Goal: Task Accomplishment & Management: Manage account settings

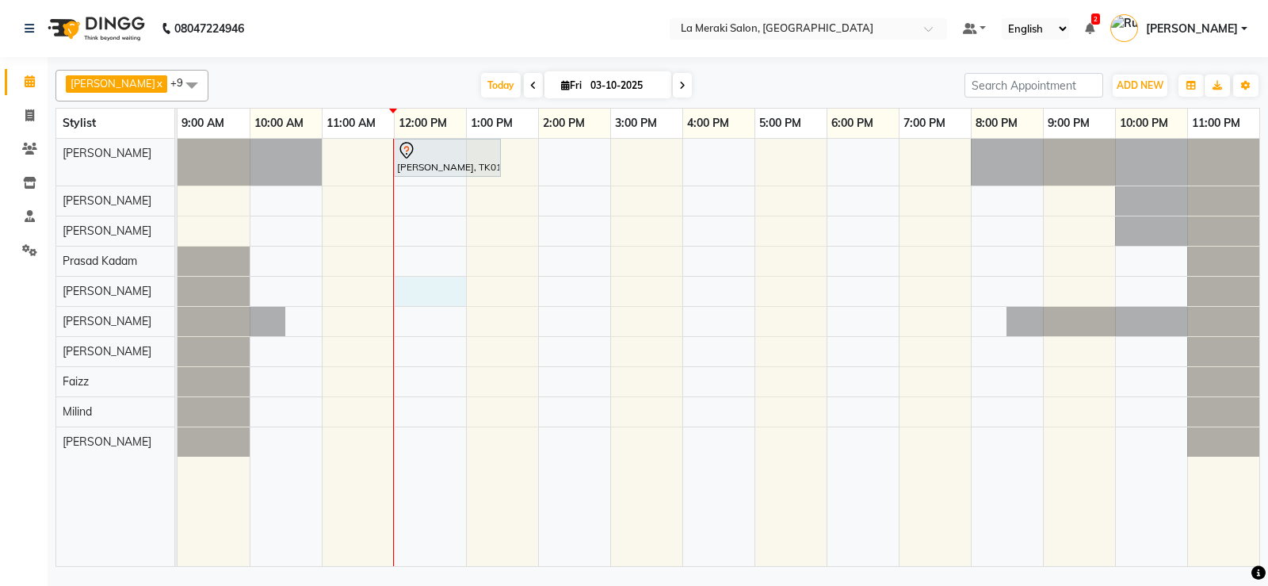
click at [426, 291] on div "[PERSON_NAME], TK01, 12:00 PM-01:30 PM, Senior Stylist Root Touch Up" at bounding box center [719, 352] width 1082 height 427
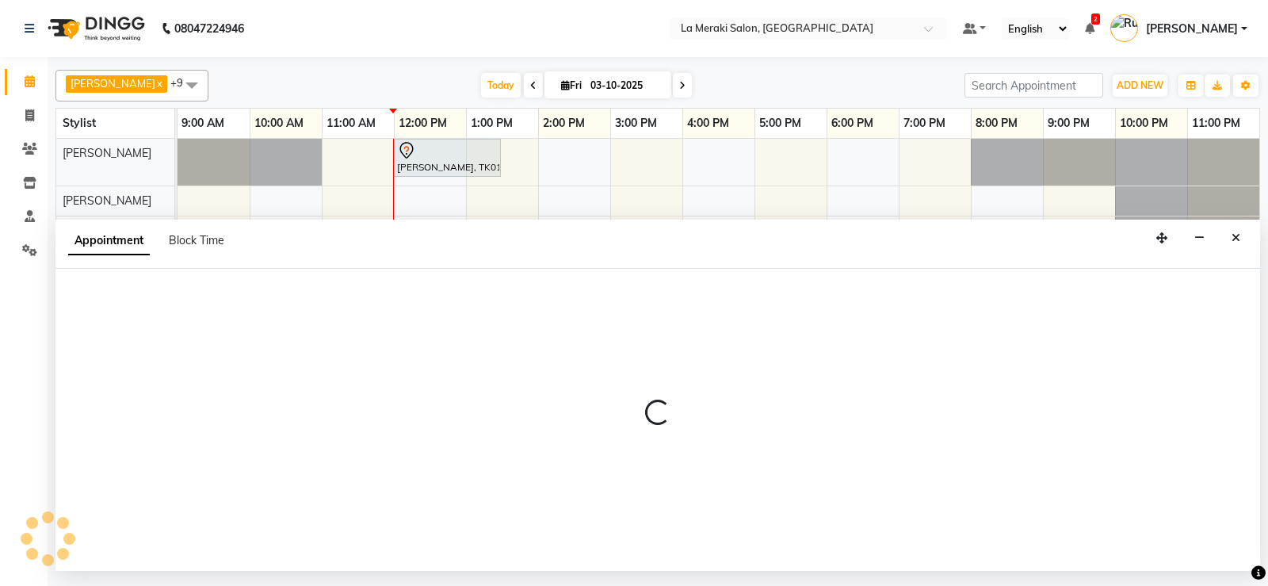
select select "24520"
select select "tentative"
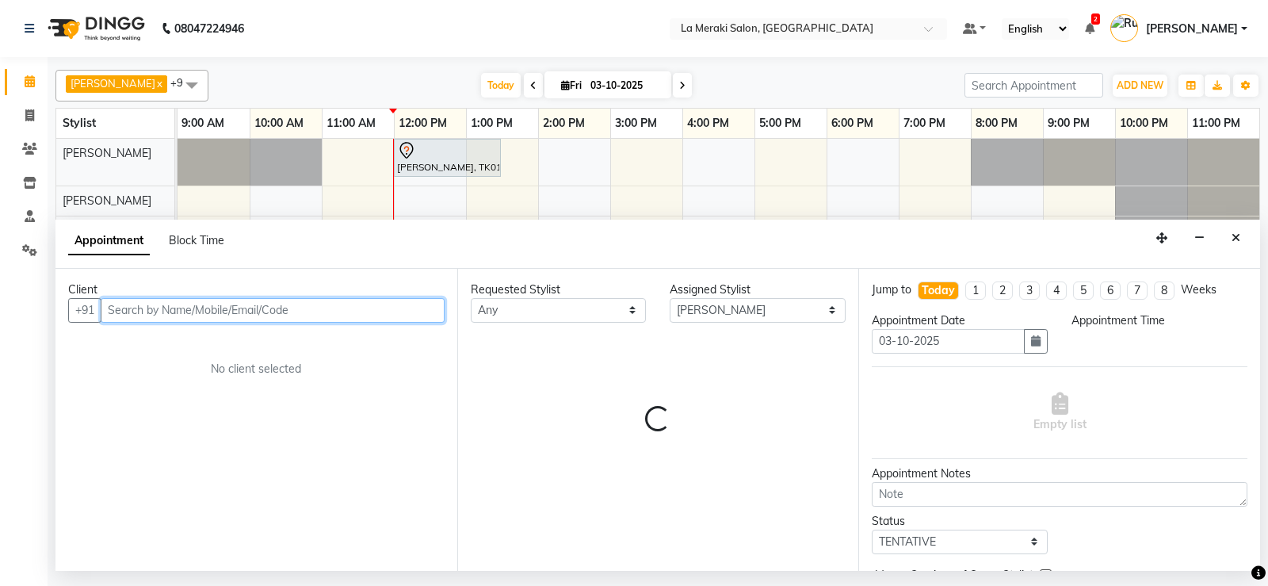
select select "720"
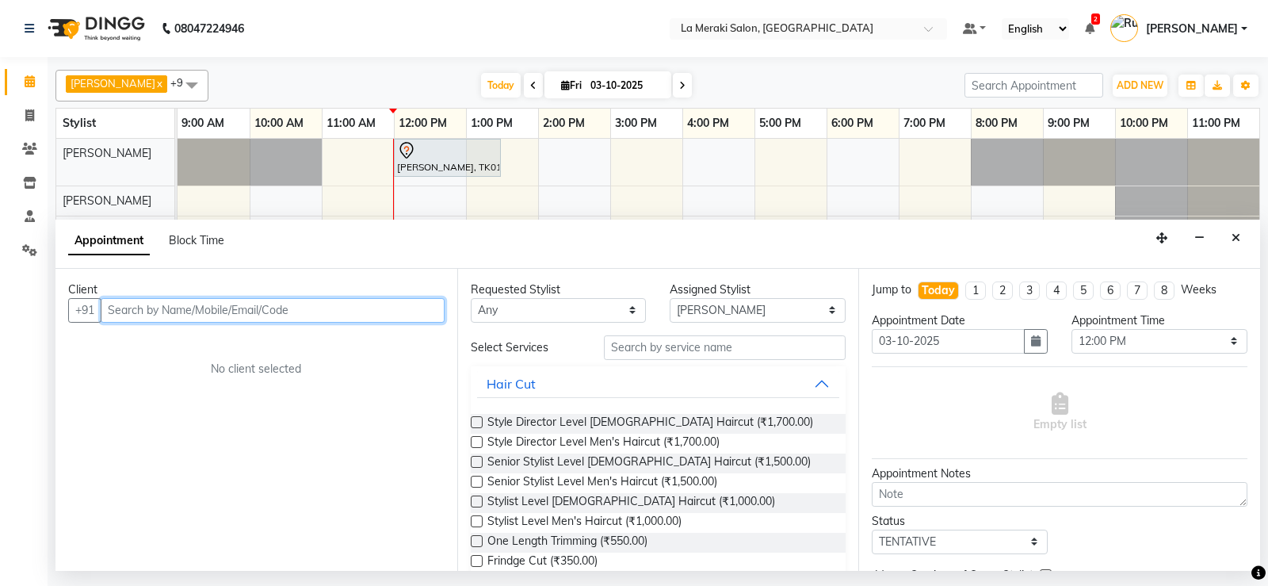
click at [214, 309] on input "text" at bounding box center [273, 310] width 344 height 25
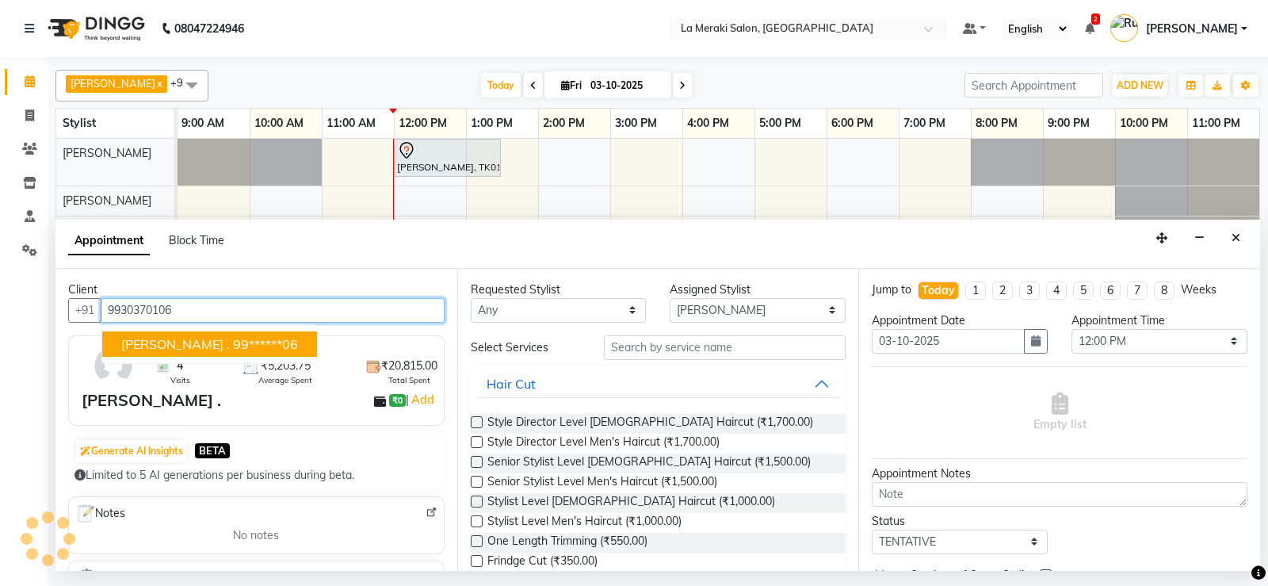
click at [172, 343] on span "[PERSON_NAME] ." at bounding box center [175, 344] width 109 height 16
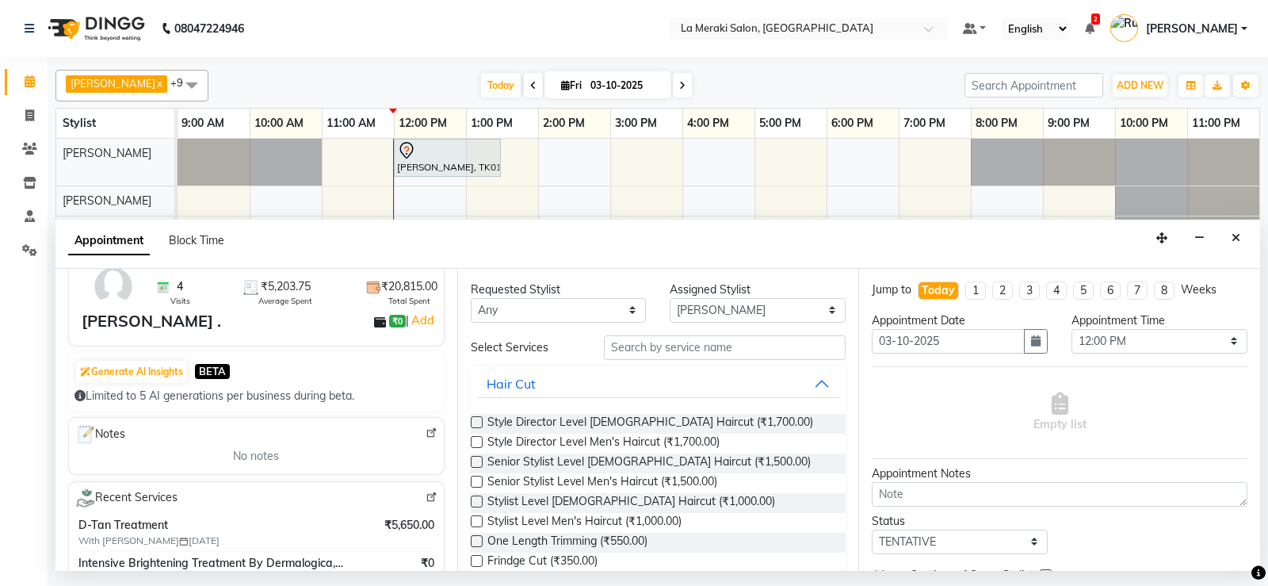
scroll to position [159, 0]
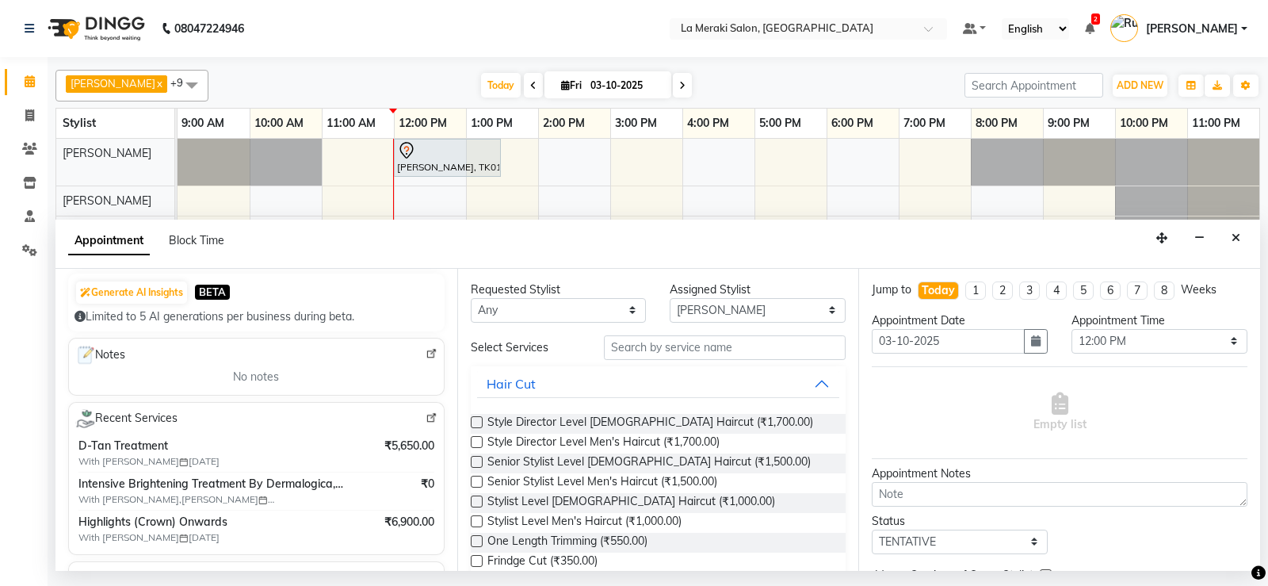
type input "99******06"
click at [717, 354] on input "text" at bounding box center [725, 347] width 243 height 25
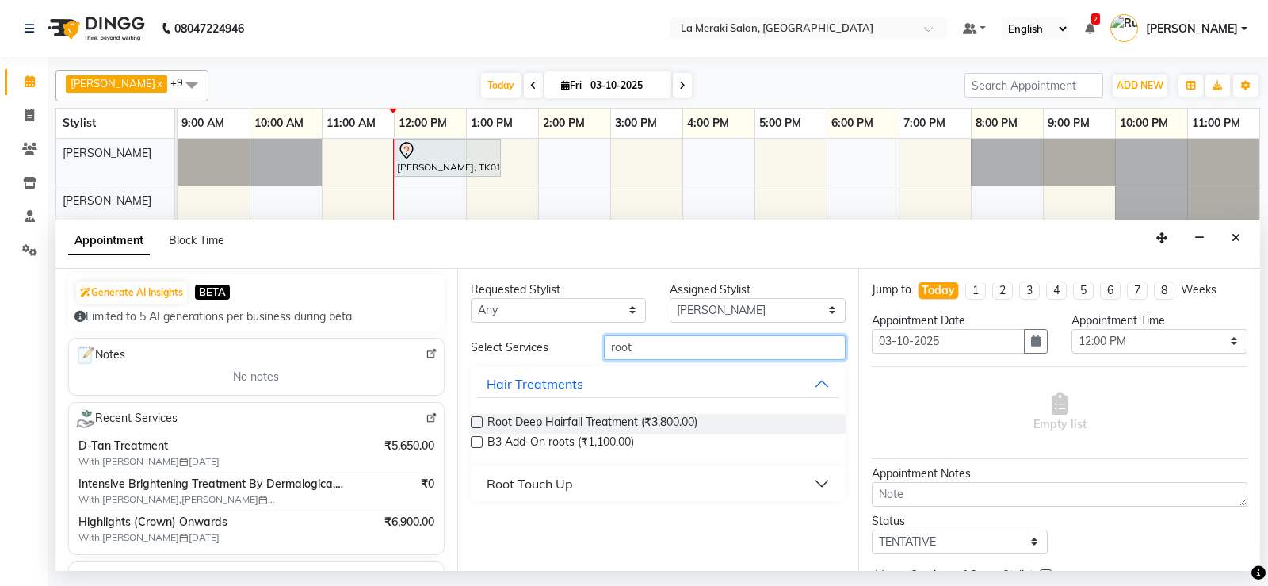
type input "root"
click at [824, 484] on button "Root Touch Up" at bounding box center [658, 483] width 363 height 29
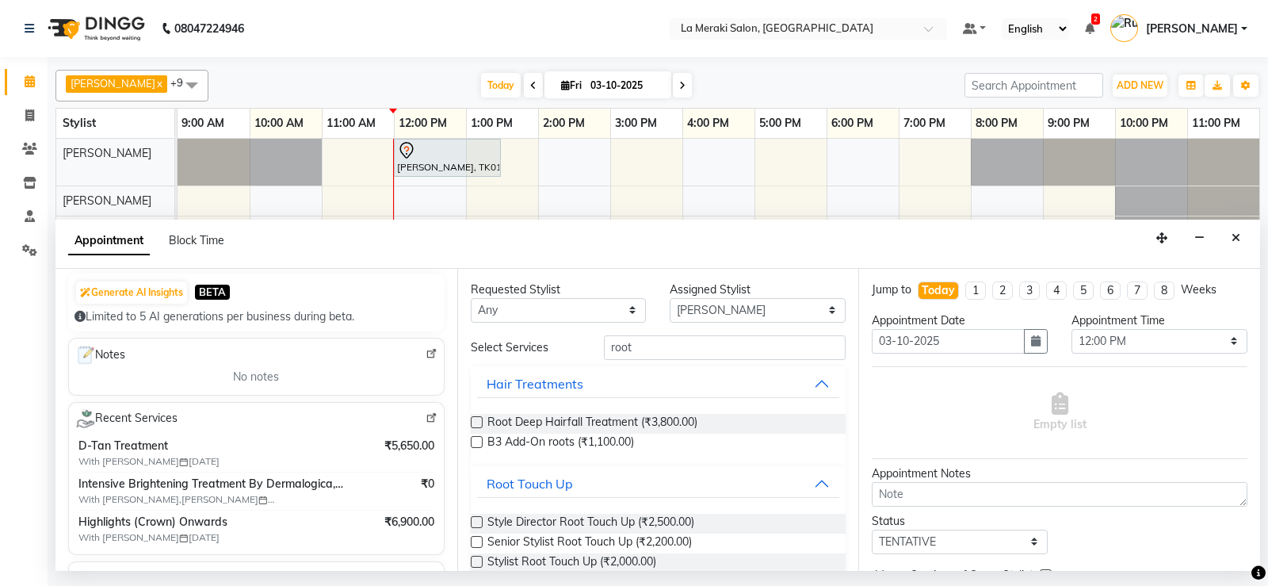
click at [474, 558] on label at bounding box center [477, 562] width 12 height 12
click at [474, 558] on input "checkbox" at bounding box center [476, 563] width 10 height 10
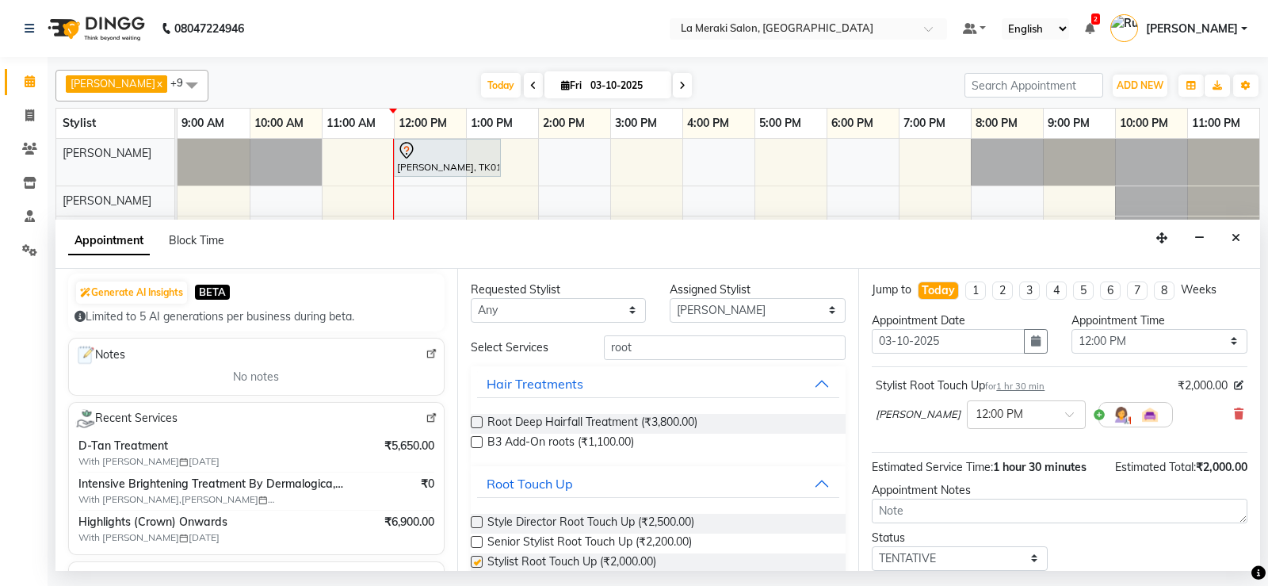
checkbox input "false"
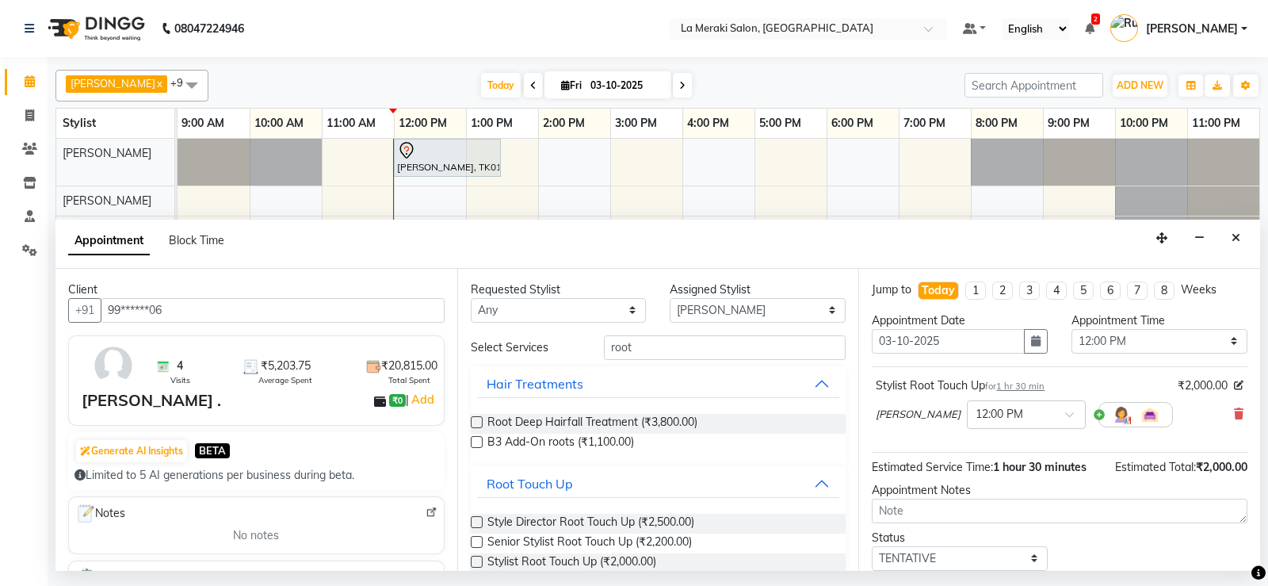
scroll to position [100, 0]
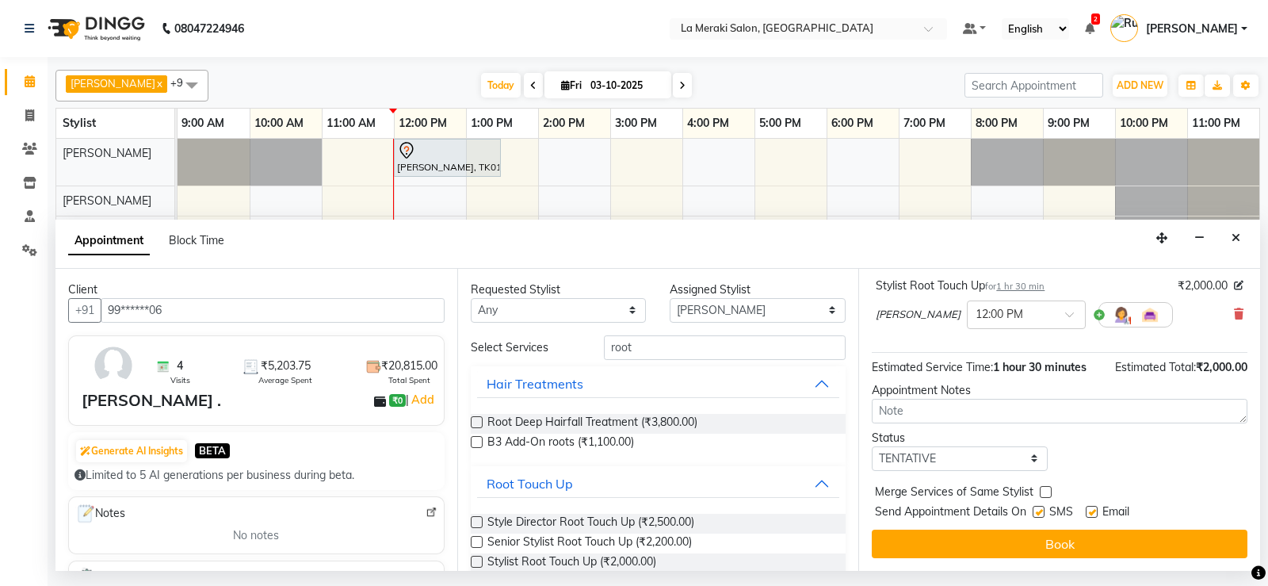
click at [1040, 510] on label at bounding box center [1039, 512] width 12 height 12
click at [1040, 510] on input "checkbox" at bounding box center [1038, 513] width 10 height 10
checkbox input "false"
click at [1095, 509] on label at bounding box center [1092, 512] width 12 height 12
click at [1095, 509] on input "checkbox" at bounding box center [1091, 513] width 10 height 10
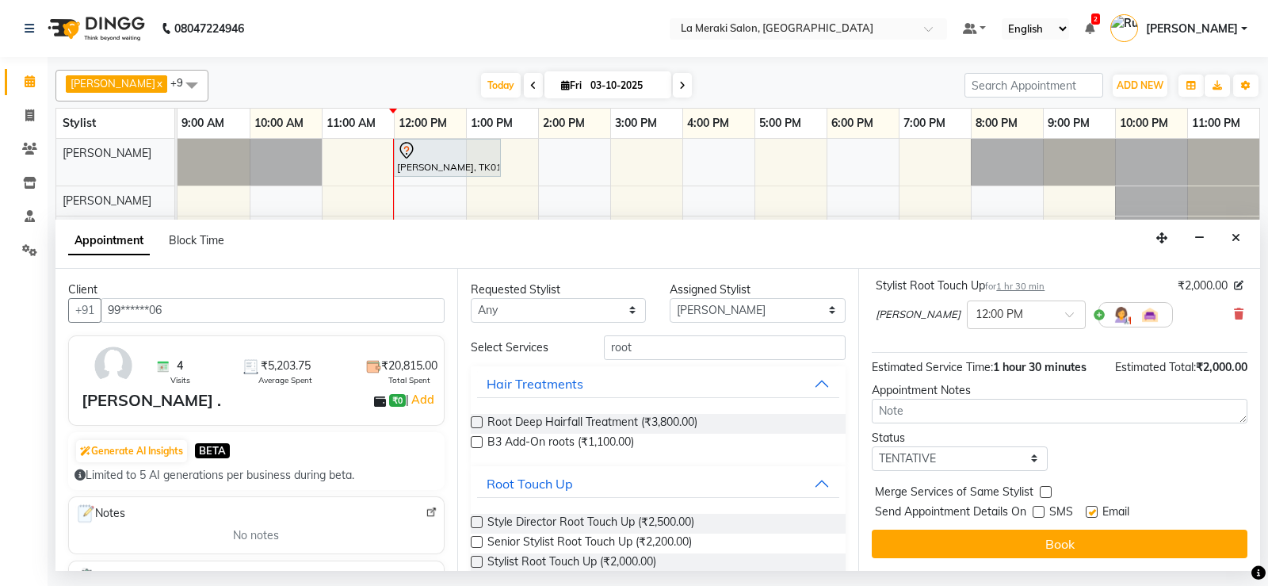
checkbox input "false"
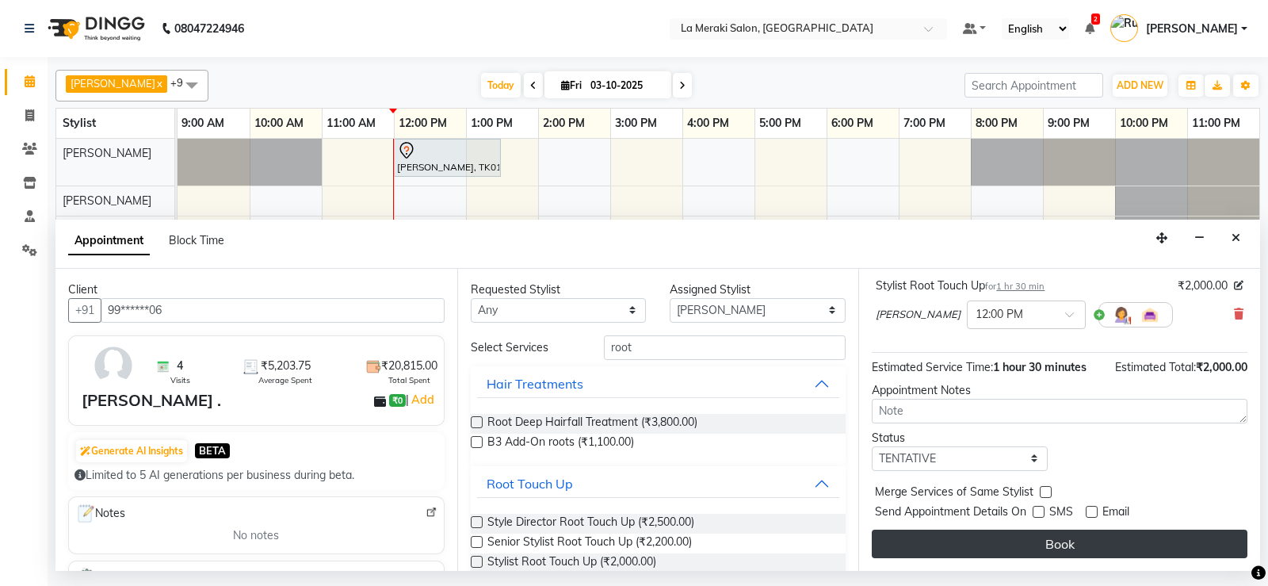
click at [1054, 547] on button "Book" at bounding box center [1060, 544] width 376 height 29
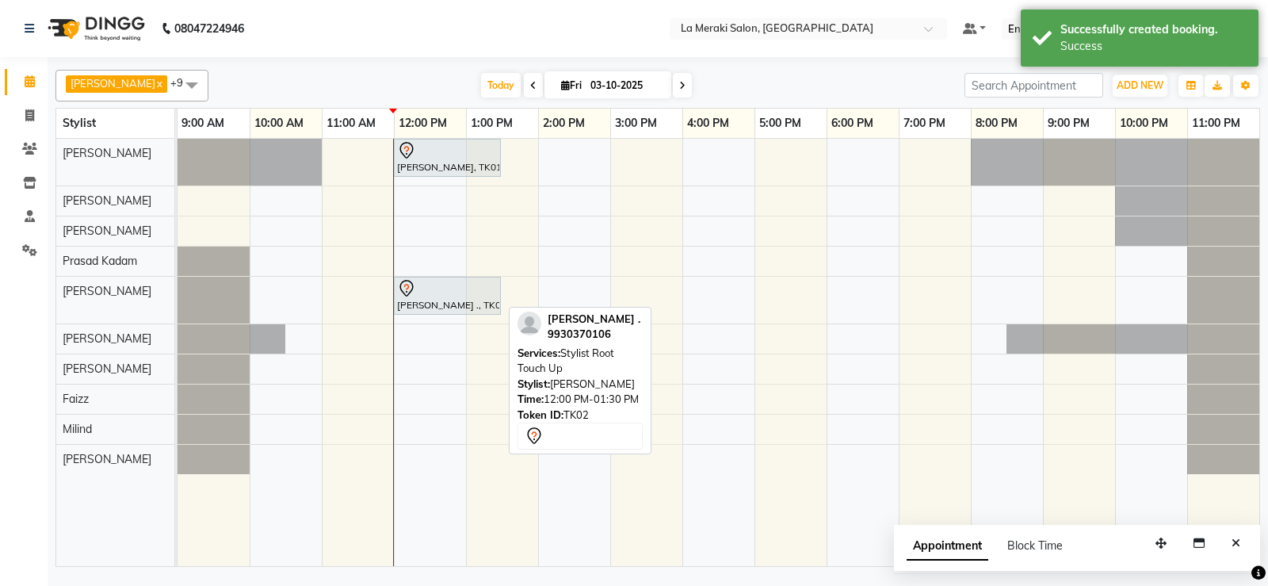
click at [426, 294] on div at bounding box center [447, 288] width 101 height 19
select select "7"
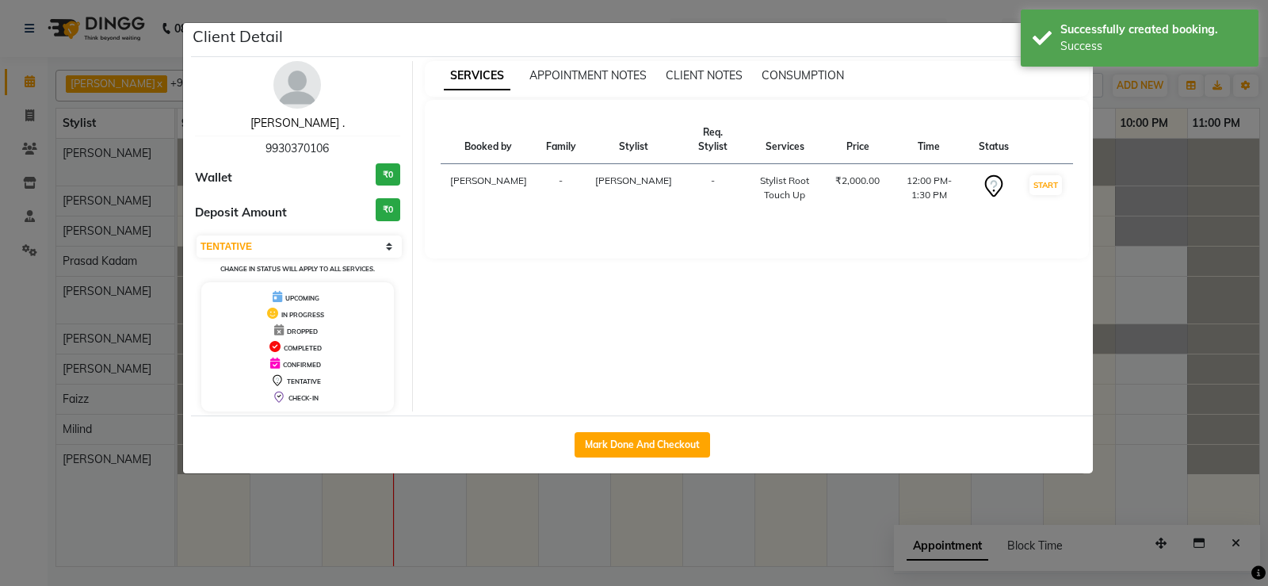
click at [293, 128] on link "[PERSON_NAME] ." at bounding box center [297, 123] width 94 height 14
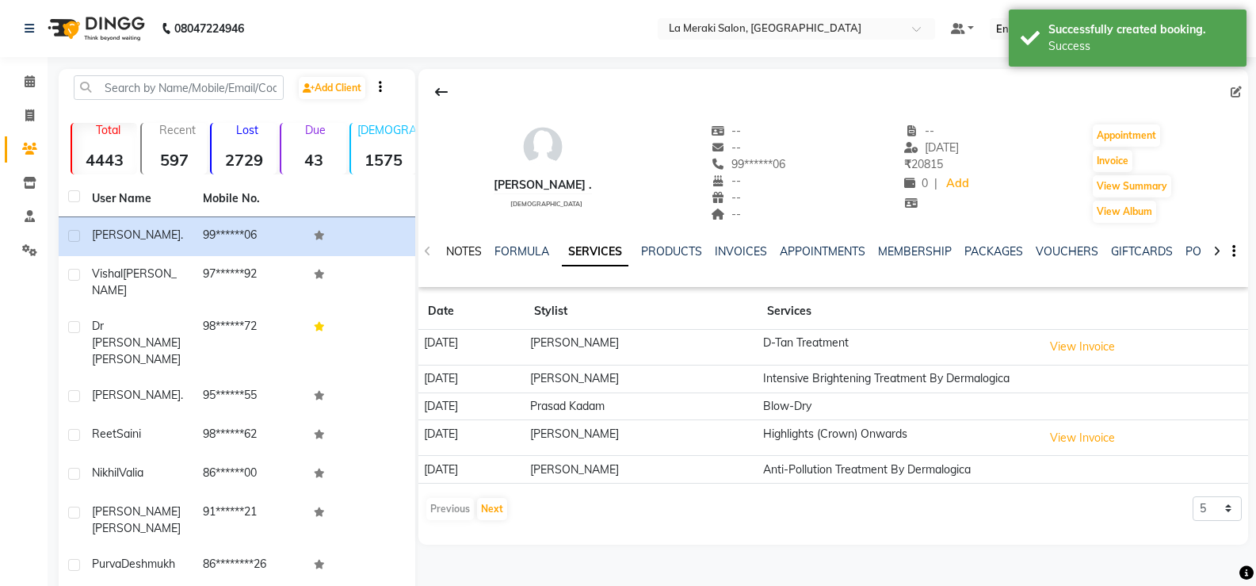
click at [453, 253] on link "NOTES" at bounding box center [464, 251] width 36 height 14
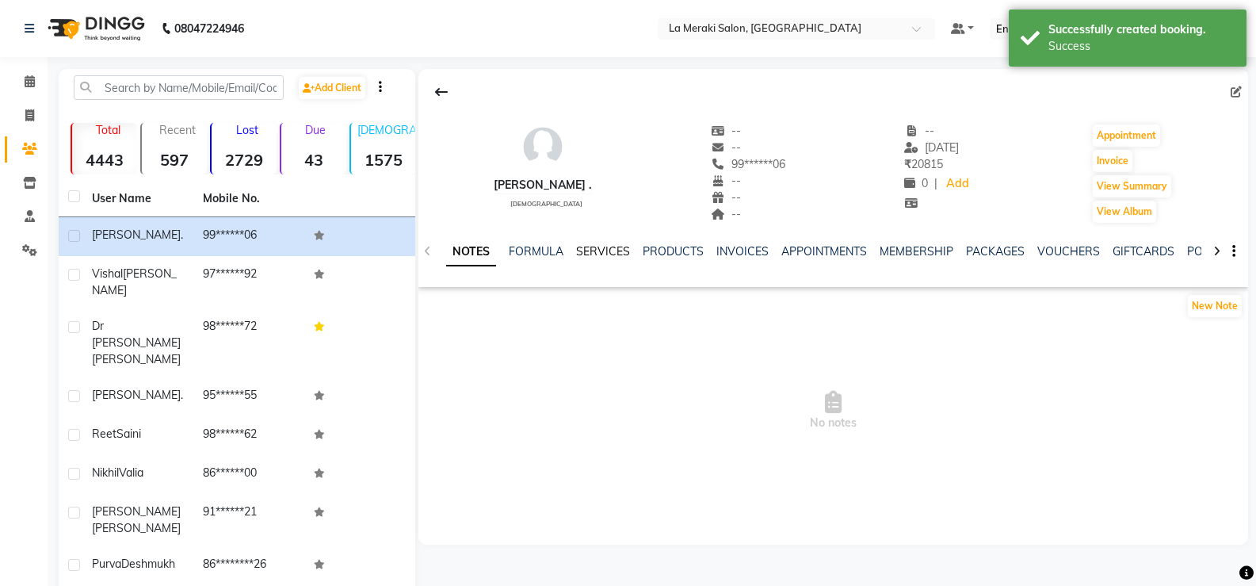
click at [582, 247] on link "SERVICES" at bounding box center [603, 251] width 54 height 14
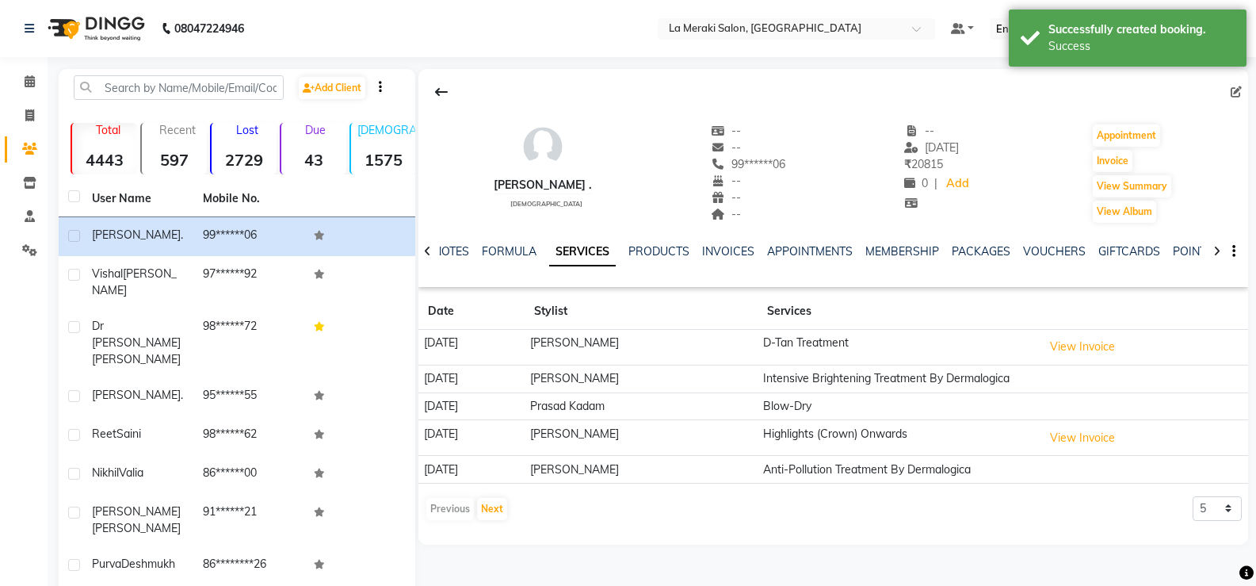
click at [438, 248] on div "NOTES FORMULA SERVICES PRODUCTS INVOICES APPOINTMENTS MEMBERSHIP PACKAGES VOUCH…" at bounding box center [834, 251] width 830 height 55
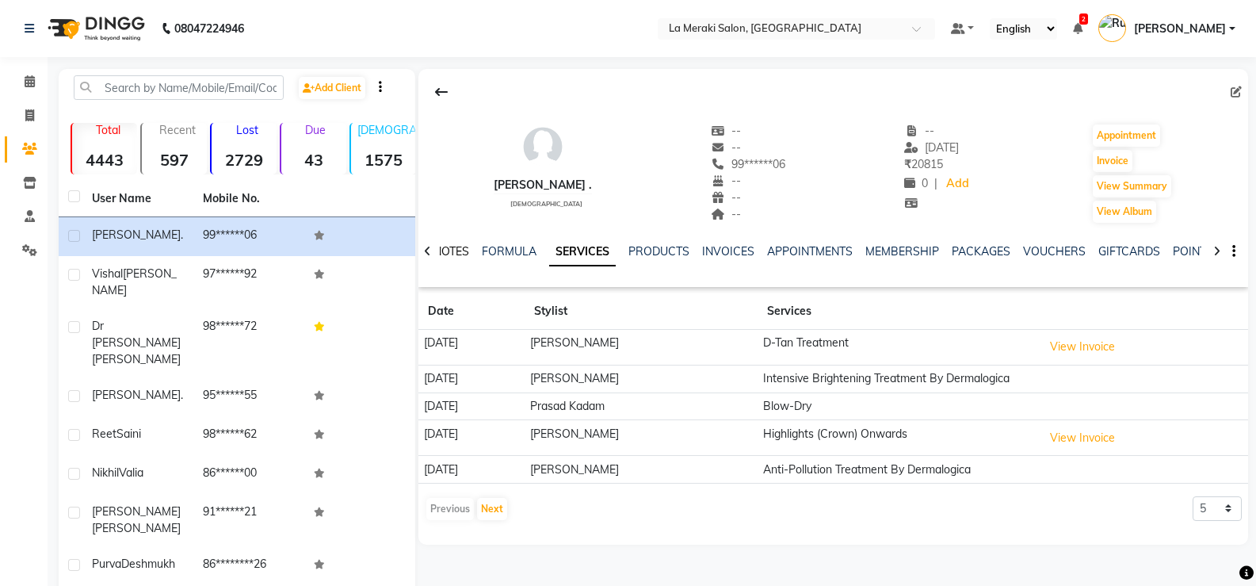
click at [455, 250] on link "NOTES" at bounding box center [452, 251] width 36 height 14
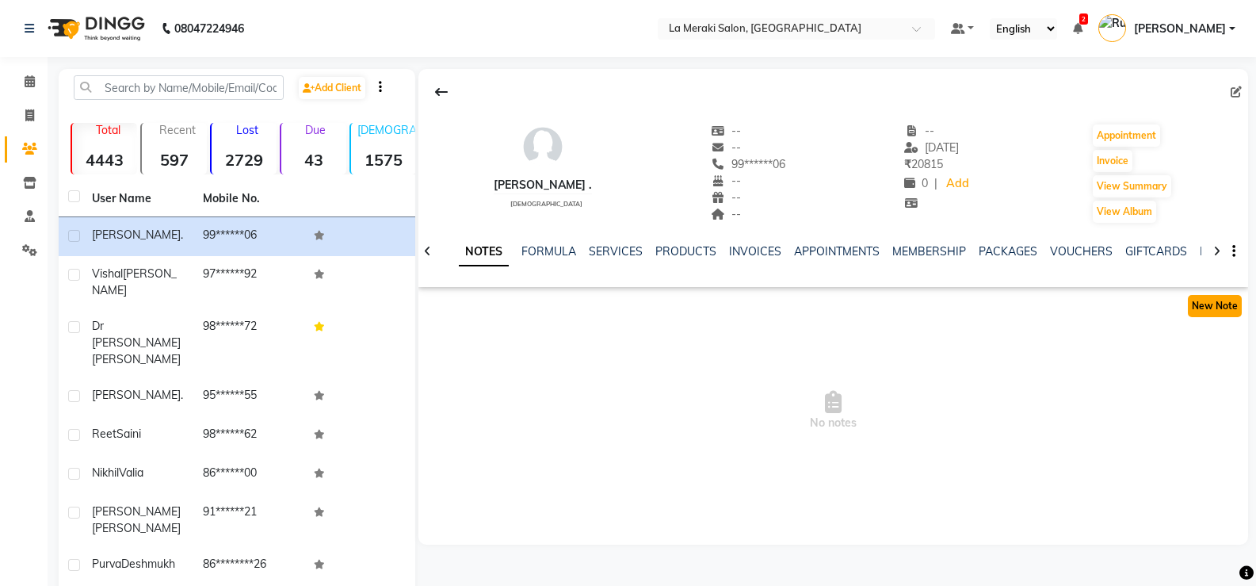
click at [1211, 304] on button "New Note" at bounding box center [1215, 306] width 54 height 22
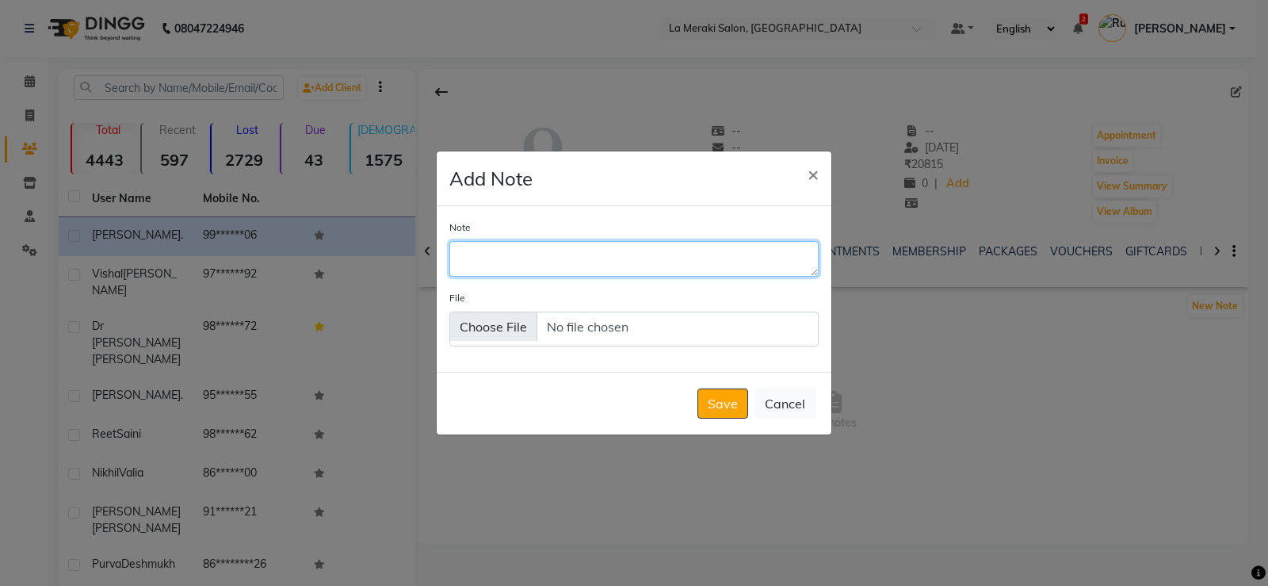
click at [590, 262] on textarea "Note" at bounding box center [633, 258] width 369 height 35
type textarea "4 no inoa roots"
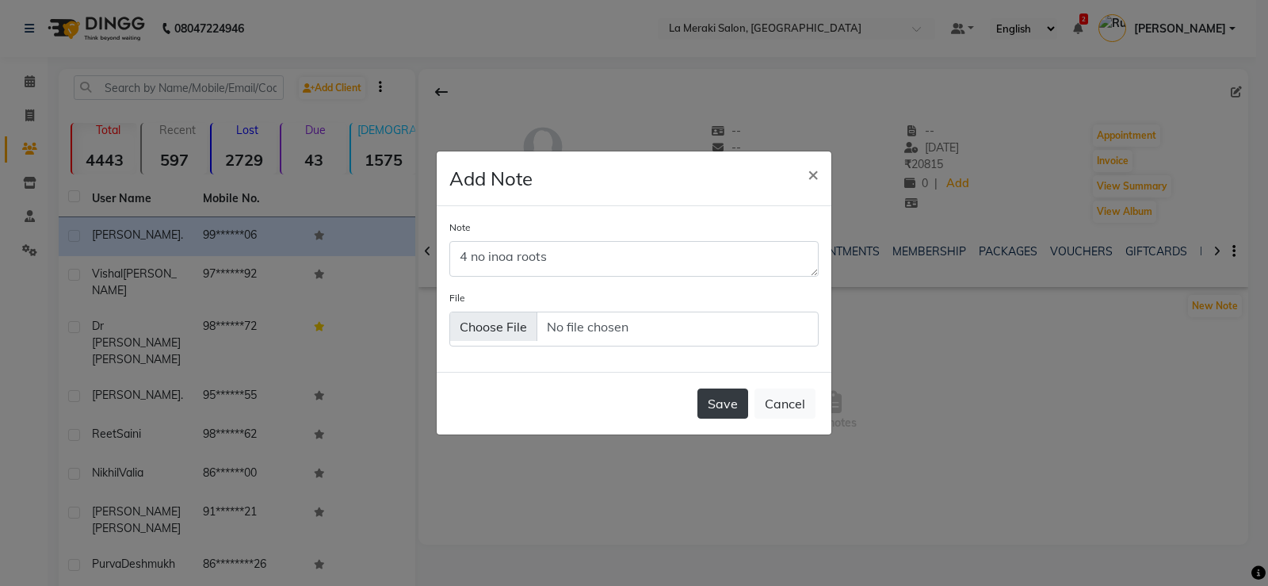
click at [709, 406] on button "Save" at bounding box center [723, 403] width 51 height 30
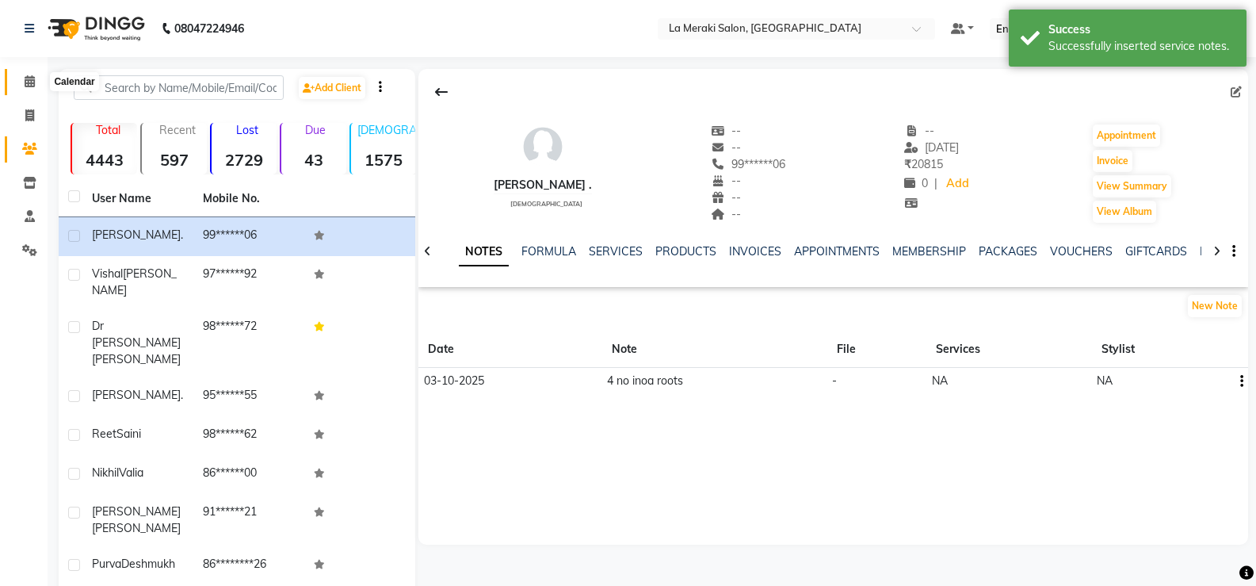
click at [33, 84] on icon at bounding box center [30, 81] width 10 height 12
